Goal: Navigation & Orientation: Find specific page/section

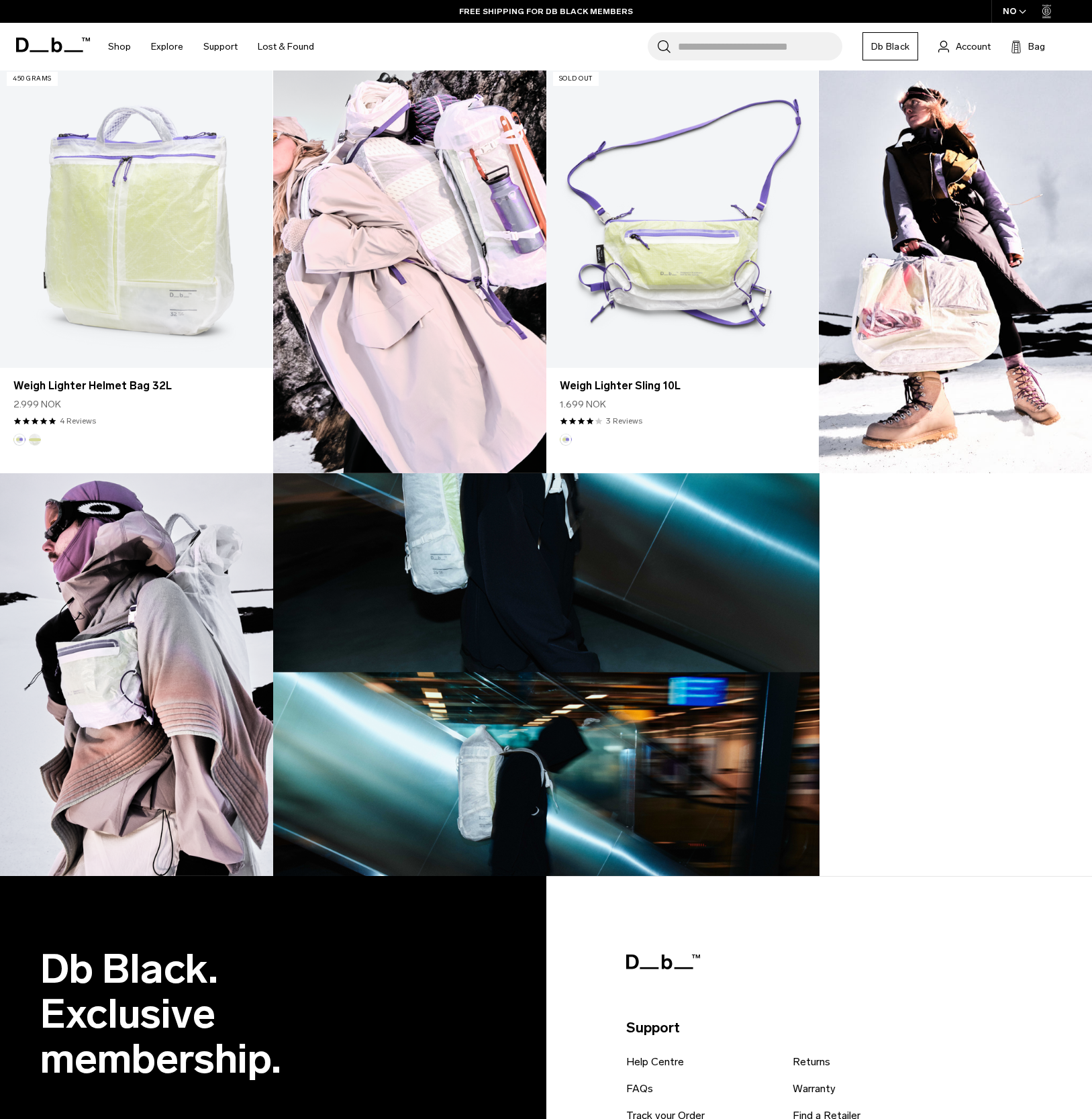
scroll to position [1203, 0]
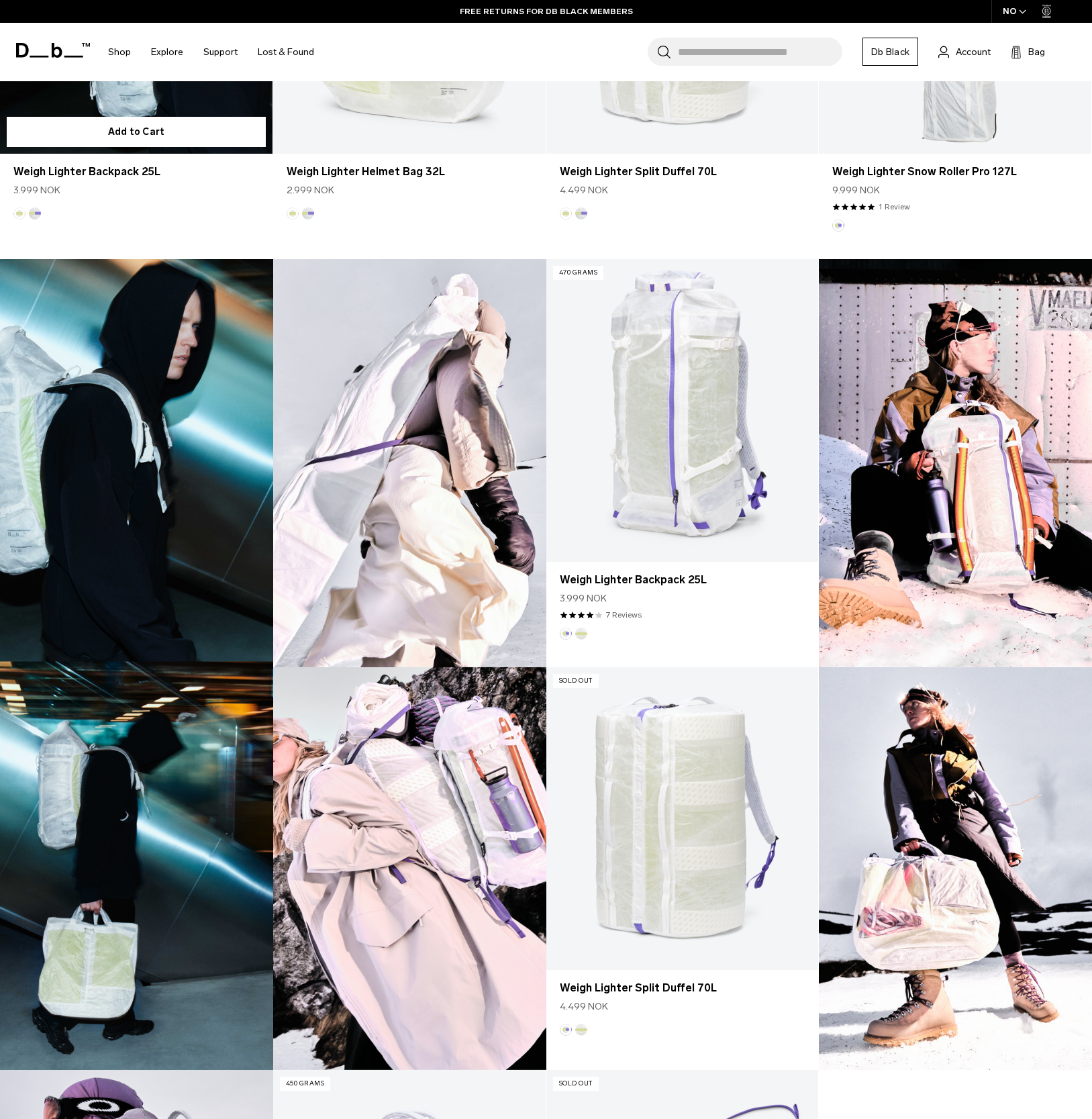
scroll to position [640, 0]
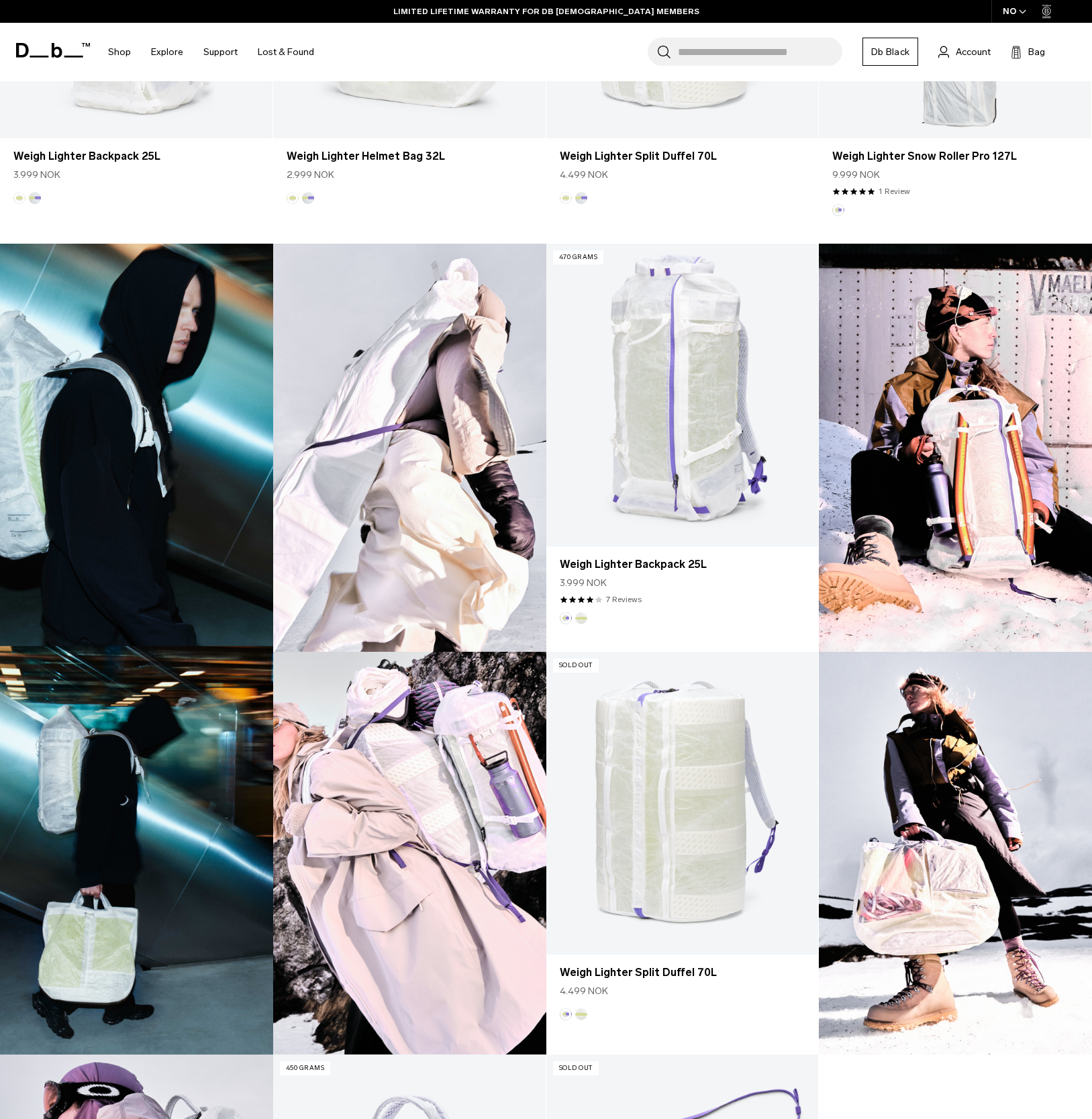
drag, startPoint x: 87, startPoint y: 540, endPoint x: 134, endPoint y: 3, distance: 539.1
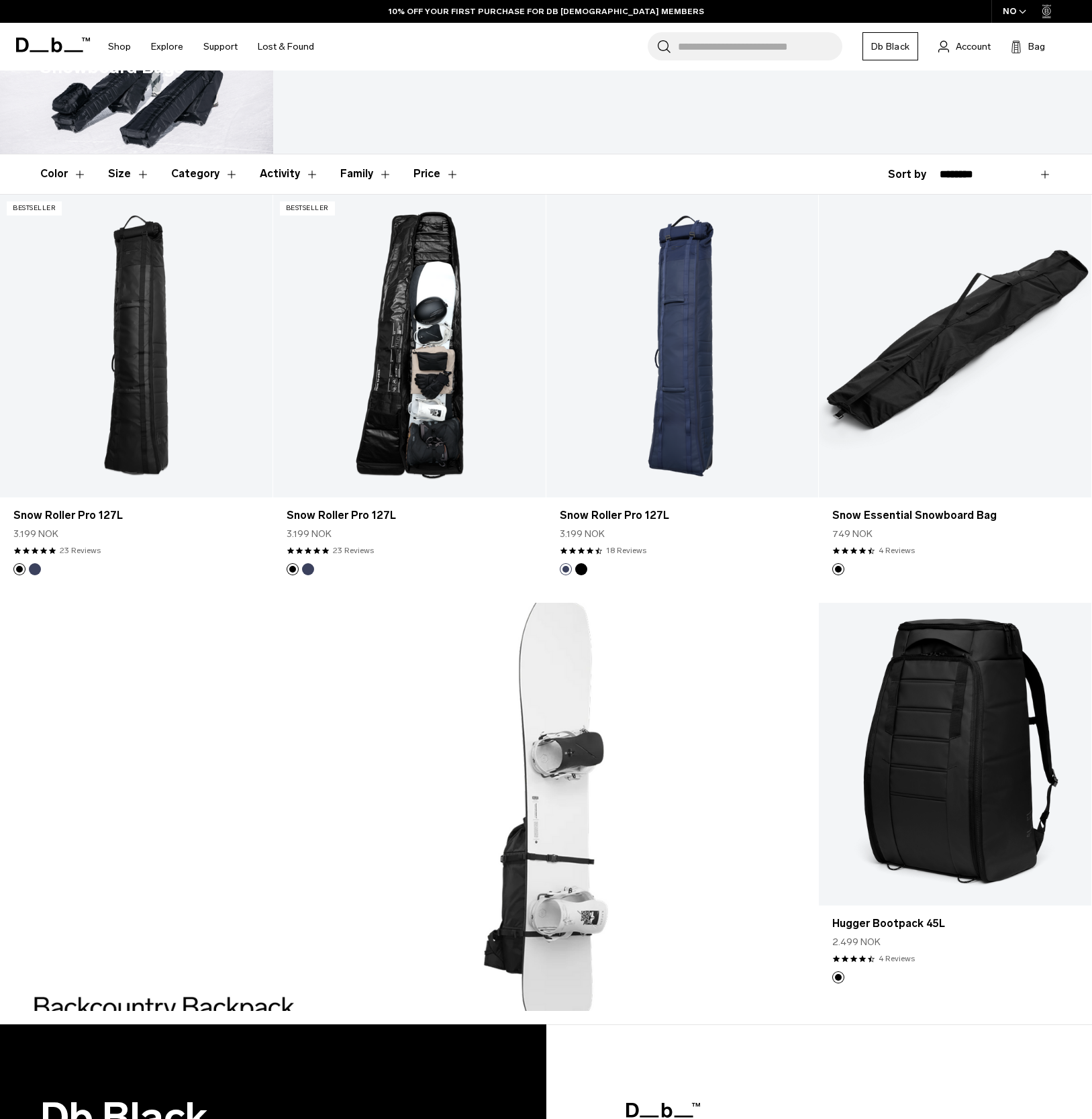
scroll to position [85, 0]
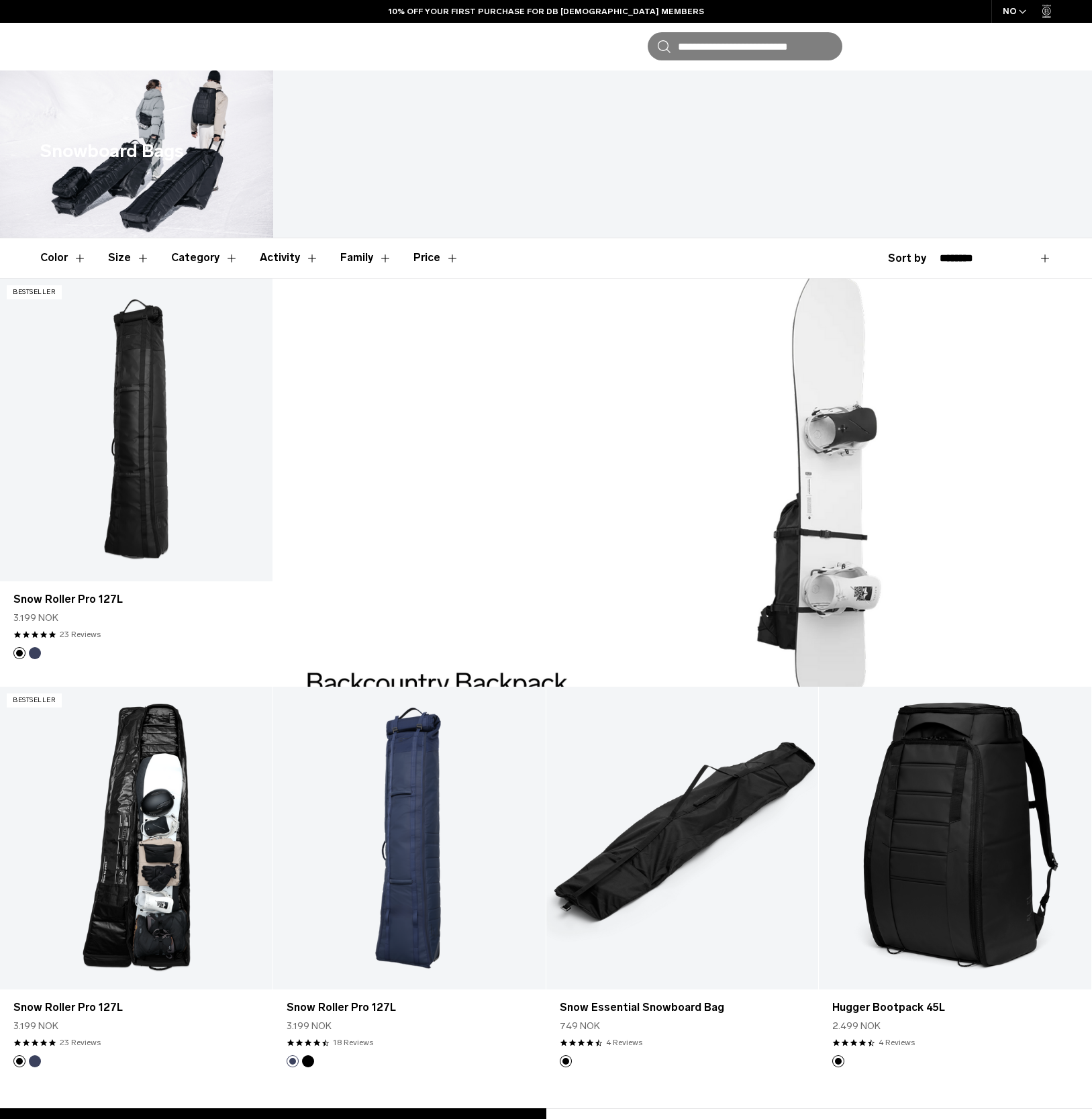
drag, startPoint x: 350, startPoint y: 487, endPoint x: 472, endPoint y: 482, distance: 122.1
click at [472, 482] on div at bounding box center [682, 483] width 819 height 408
drag, startPoint x: 224, startPoint y: 327, endPoint x: 1088, endPoint y: 111, distance: 890.6
